Goal: Answer question/provide support

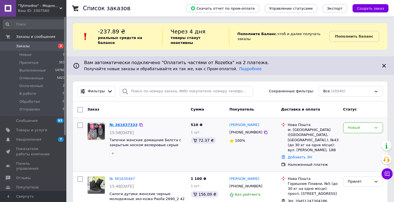
click at [123, 123] on link "№ 361637333" at bounding box center [123, 125] width 28 height 4
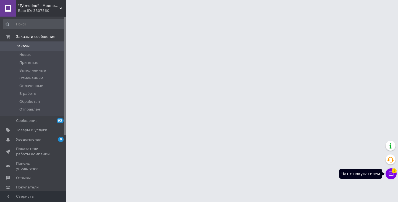
click at [390, 177] on button "Чат с покупателем 1" at bounding box center [391, 173] width 11 height 11
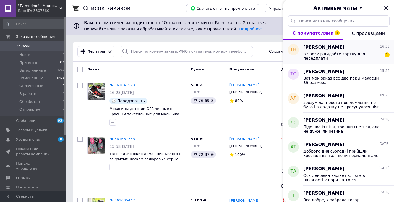
click at [345, 51] on div "37 розмір кидайте картку для передплати 1" at bounding box center [346, 56] width 86 height 10
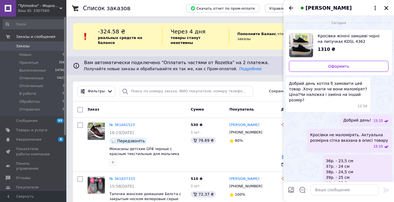
click at [371, 173] on div "36р. - 23,5 см 37р. - 24 см 38р. - 24,5 см 39р. - 25 см 40р. - 25,5 см 41р. - 2…" at bounding box center [357, 175] width 69 height 40
click at [346, 190] on textarea at bounding box center [344, 189] width 68 height 11
paste textarea "4035 2000 4243 7381 Крутько Ірина В МоноБанк (Universal Bank) В призначенні пиш…"
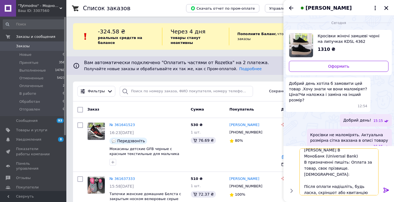
click at [325, 174] on textarea "4035 2000 4243 7381 Крутько Ірина В МоноБанк (Universal Bank) В призначенні пиш…" at bounding box center [338, 171] width 79 height 47
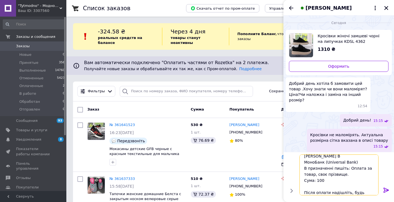
click at [330, 181] on textarea "4035 2000 4243 7381 Крутько Ірина В МоноБанк (Universal Bank) В призначенні пиш…" at bounding box center [338, 175] width 79 height 41
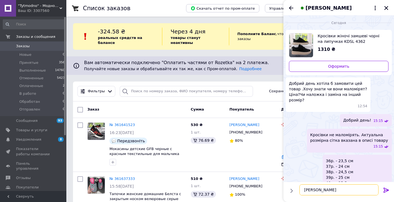
scroll to position [0, 0]
type textarea "Новою поштою замовлятимете?"
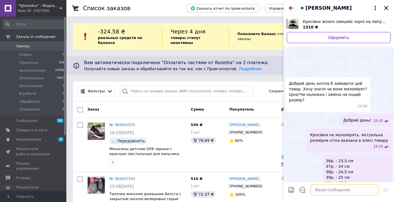
scroll to position [70, 0]
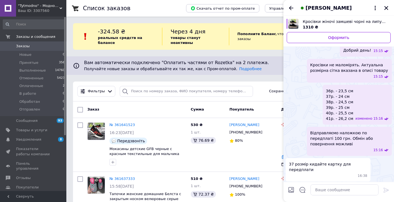
click at [322, 10] on span "Тетьяна Наскальная" at bounding box center [328, 7] width 46 height 7
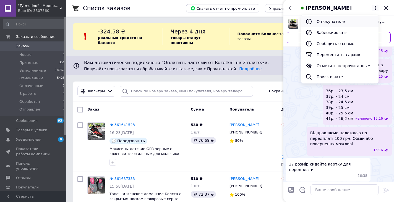
click at [328, 23] on button "О покупателе" at bounding box center [339, 21] width 77 height 11
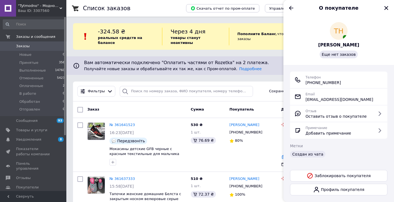
click at [327, 82] on span "+380 (98) 464-98-20" at bounding box center [322, 83] width 35 height 6
click at [342, 84] on div "Телефон +380 (98) 464-98-20" at bounding box center [338, 79] width 88 height 11
copy span "+380 (98) 464-98-20"
drag, startPoint x: 342, startPoint y: 84, endPoint x: 304, endPoint y: 88, distance: 38.4
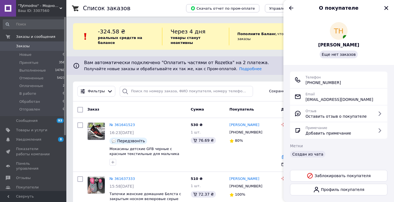
click at [306, 84] on div "Телефон +380 (98) 464-98-20" at bounding box center [338, 79] width 88 height 11
click at [293, 7] on icon "Назад" at bounding box center [291, 8] width 7 height 7
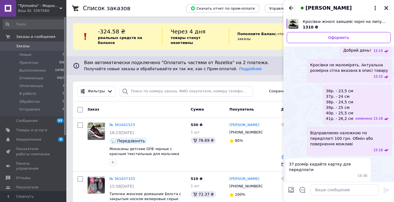
click at [296, 27] on img "Посмотреть товар" at bounding box center [293, 24] width 10 height 10
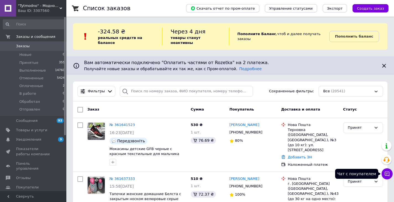
click at [386, 175] on icon at bounding box center [387, 174] width 5 height 5
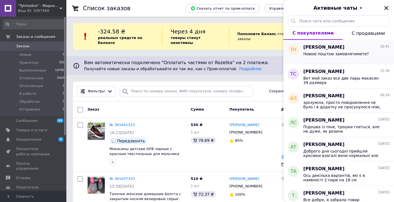
click at [322, 47] on span "[PERSON_NAME]" at bounding box center [323, 47] width 41 height 6
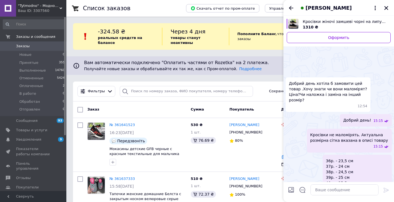
scroll to position [70, 0]
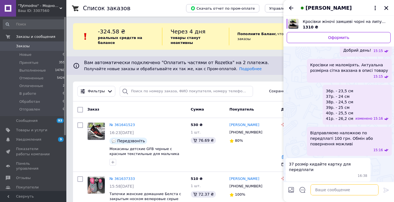
click at [337, 190] on textarea at bounding box center [344, 189] width 68 height 11
paste textarea "4035 2000 4243 7381 Крутько Ірина В МоноБанк (Universal Bank) В призначенні пиш…"
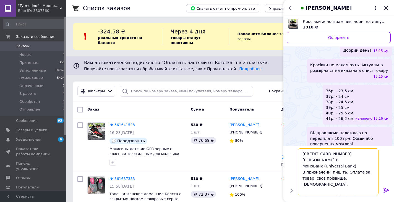
scroll to position [10, 0]
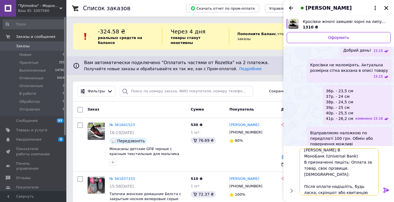
click at [328, 175] on textarea "4035 2000 4243 7381 Крутько Ірина В МоноБанк (Universal Bank) В призначенні пиш…" at bounding box center [338, 171] width 79 height 47
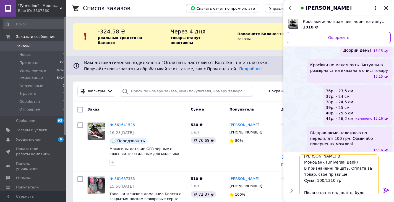
type textarea "4035 2000 4243 7381 Крутько Ірина В МоноБанк (Universal Bank) В призначенні пиш…"
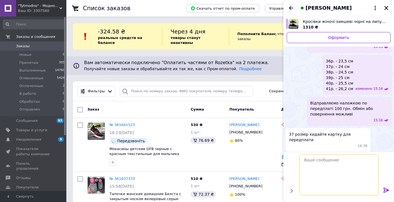
scroll to position [120, 0]
